Goal: Information Seeking & Learning: Learn about a topic

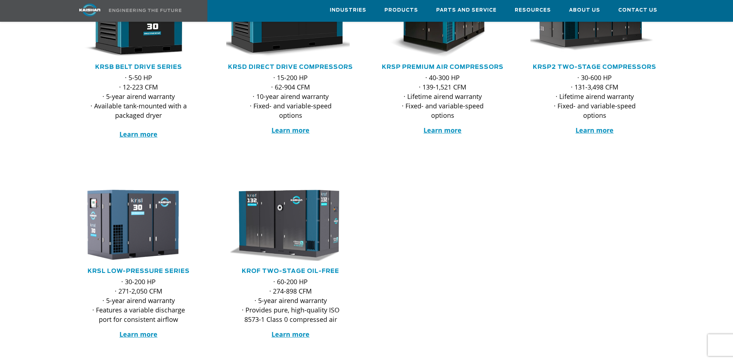
scroll to position [217, 0]
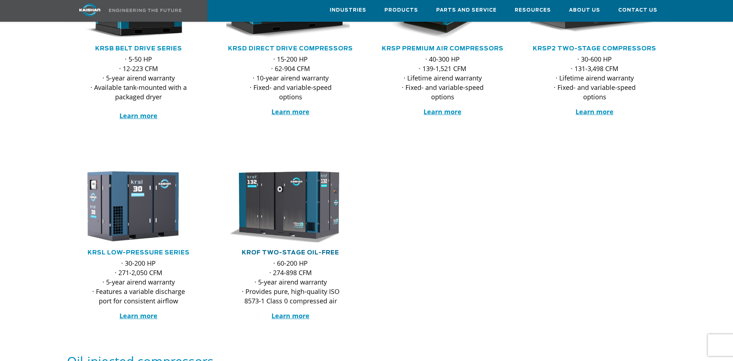
click at [292, 249] on link "KROF TWO-STAGE OIL-FREE" at bounding box center [290, 252] width 97 height 6
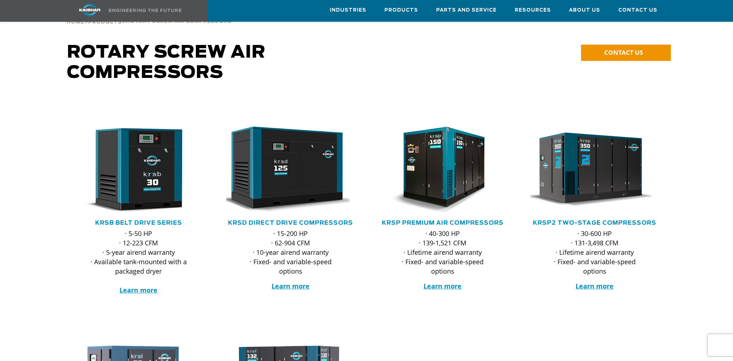
scroll to position [0, 0]
